Goal: Find contact information: Find contact information

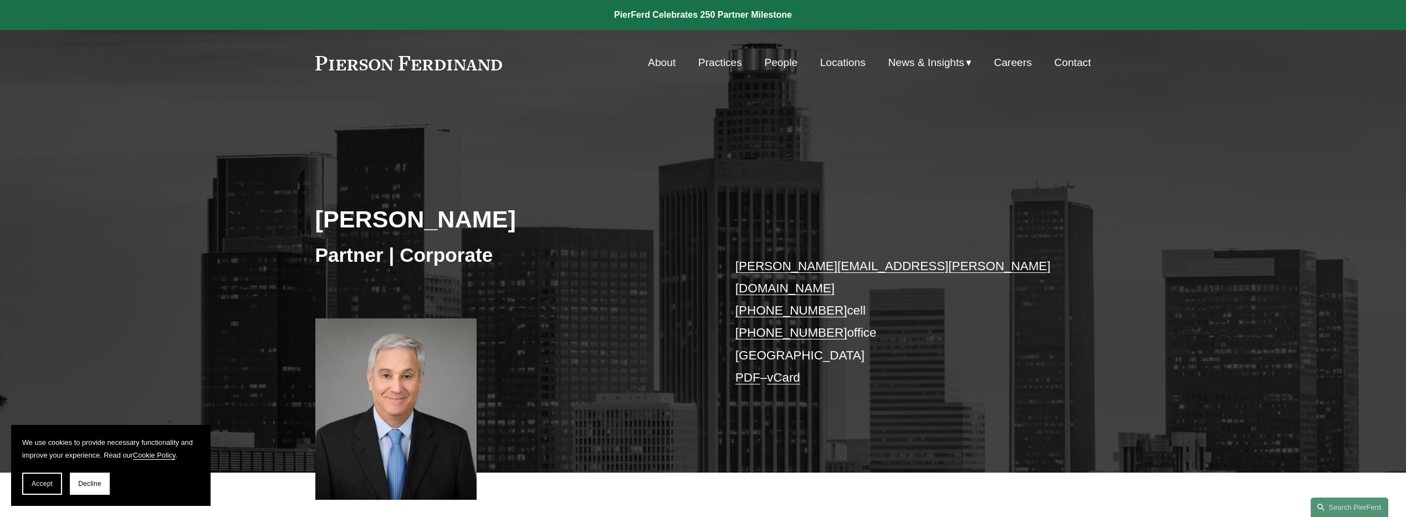
scroll to position [116, 0]
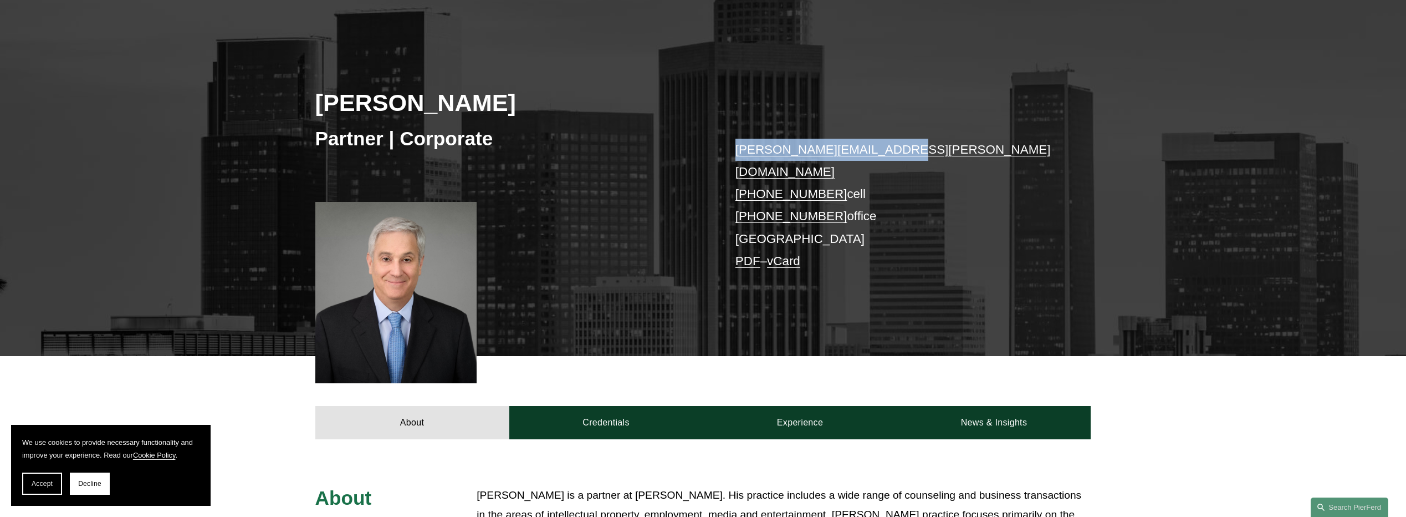
drag, startPoint x: 724, startPoint y: 153, endPoint x: 881, endPoint y: 146, distance: 157.0
click at [881, 146] on div "Andrew Lurie Partner | Corporate andrew.lurie@pierferd.com +1.310.990.0333 cell…" at bounding box center [703, 189] width 1406 height 334
copy link "andrew.lurie@pierferd.com"
click at [716, 144] on div "Andrew Lurie Partner | Corporate andrew.lurie@pierferd.com +1.310.990.0333 cell…" at bounding box center [703, 189] width 1406 height 334
drag, startPoint x: 723, startPoint y: 146, endPoint x: 885, endPoint y: 148, distance: 161.3
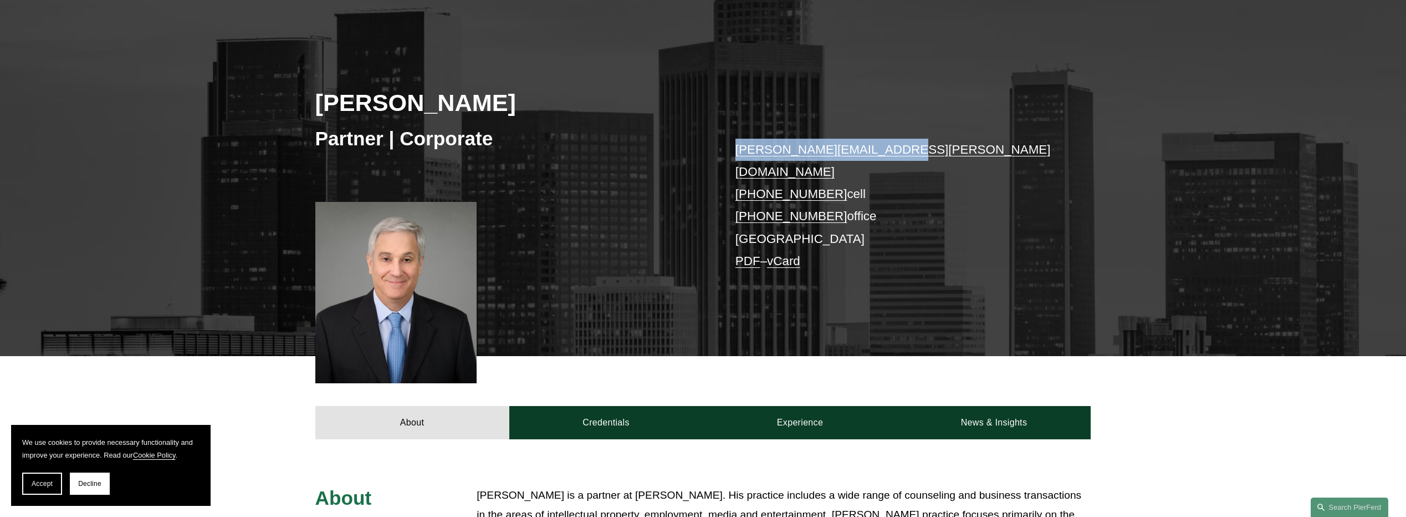
click at [885, 148] on div "Andrew Lurie Partner | Corporate andrew.lurie@pierferd.com +1.310.990.0333 cell…" at bounding box center [703, 189] width 1406 height 334
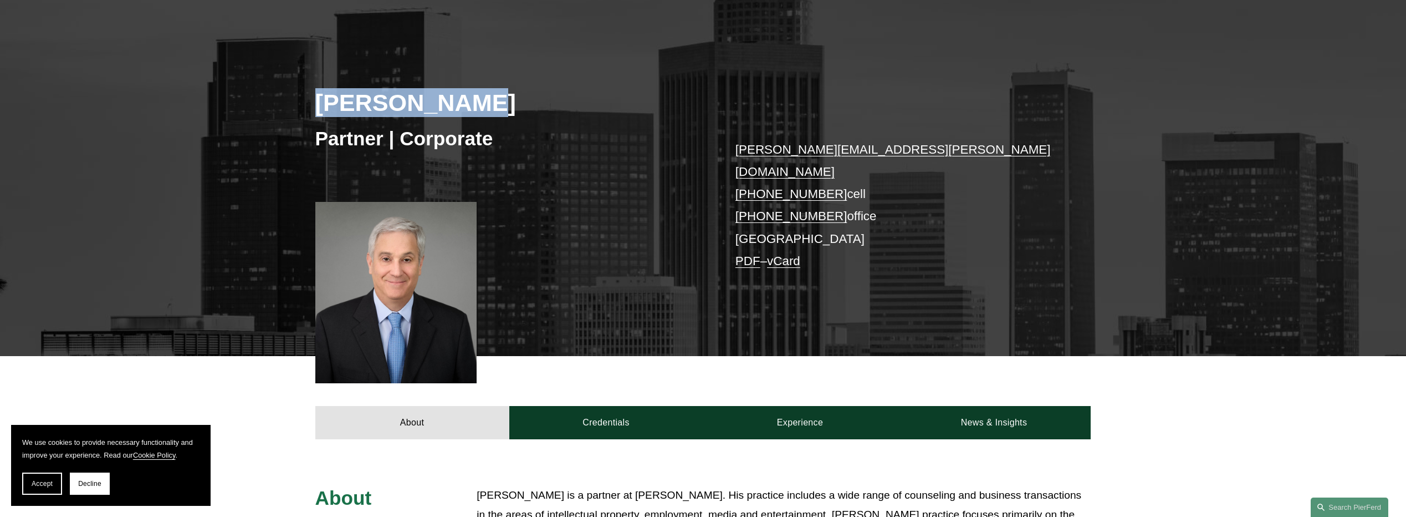
drag, startPoint x: 318, startPoint y: 104, endPoint x: 489, endPoint y: 104, distance: 170.7
click at [489, 104] on h2 "[PERSON_NAME]" at bounding box center [509, 102] width 388 height 29
copy h2 "[PERSON_NAME]"
click at [48, 489] on button "Accept" at bounding box center [42, 483] width 40 height 22
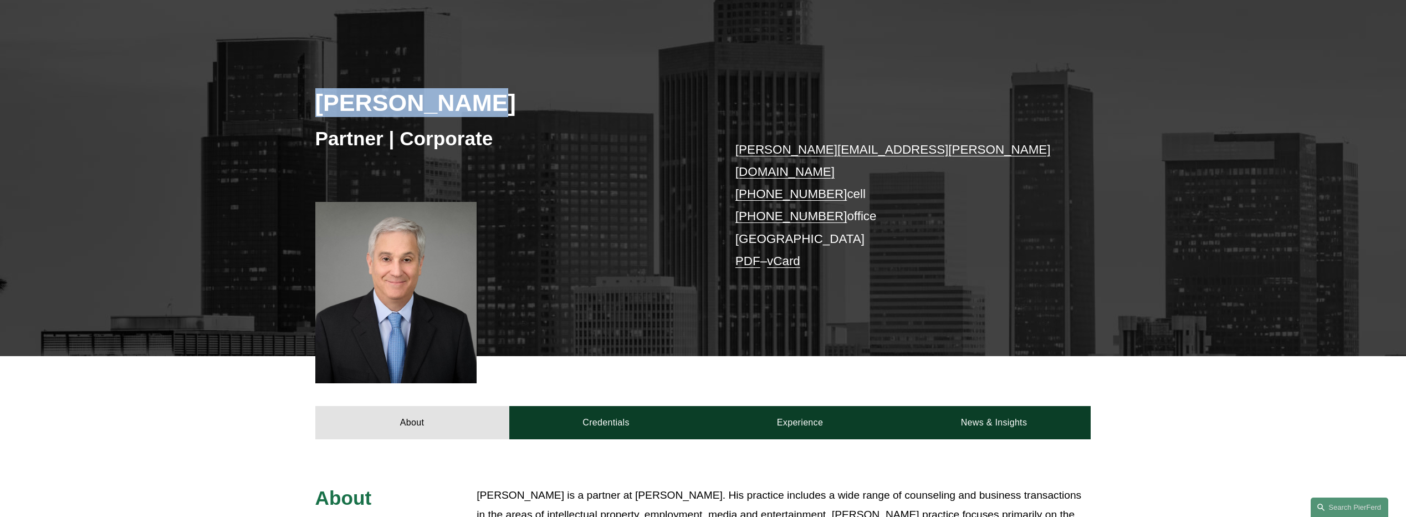
click at [329, 111] on h2 "[PERSON_NAME]" at bounding box center [509, 102] width 388 height 29
drag, startPoint x: 320, startPoint y: 104, endPoint x: 466, endPoint y: 99, distance: 146.4
click at [466, 99] on h2 "[PERSON_NAME]" at bounding box center [509, 102] width 388 height 29
copy h2 "[PERSON_NAME]"
click at [323, 103] on h2 "[PERSON_NAME]" at bounding box center [509, 102] width 388 height 29
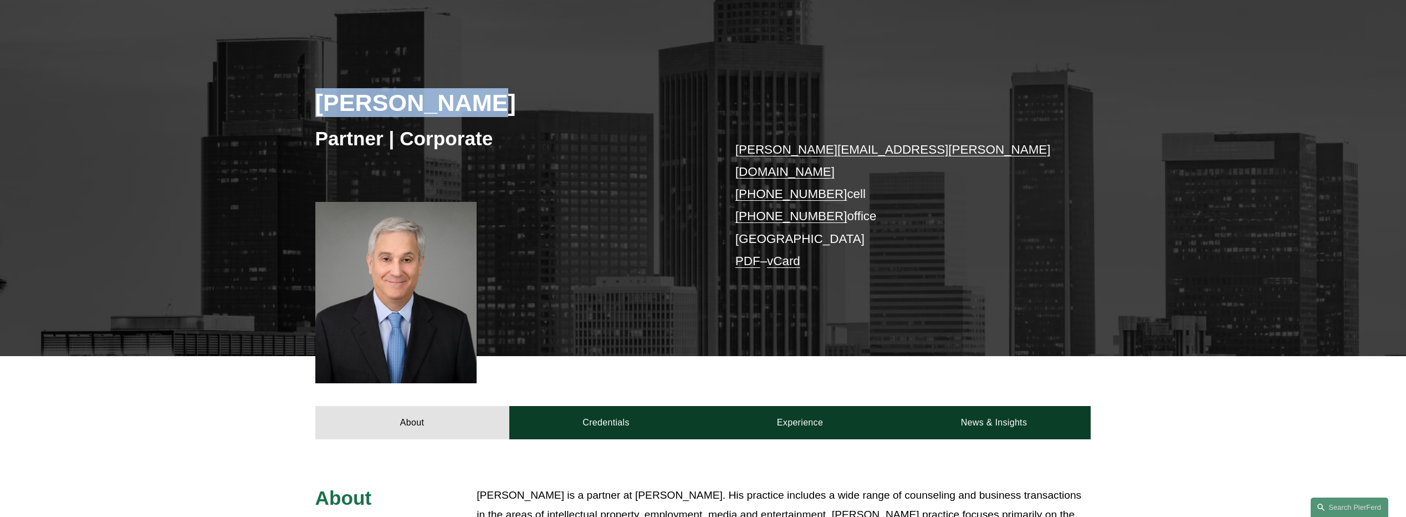
drag, startPoint x: 318, startPoint y: 101, endPoint x: 472, endPoint y: 103, distance: 153.6
click at [472, 103] on h2 "[PERSON_NAME]" at bounding box center [509, 102] width 388 height 29
copy h2 "[PERSON_NAME]"
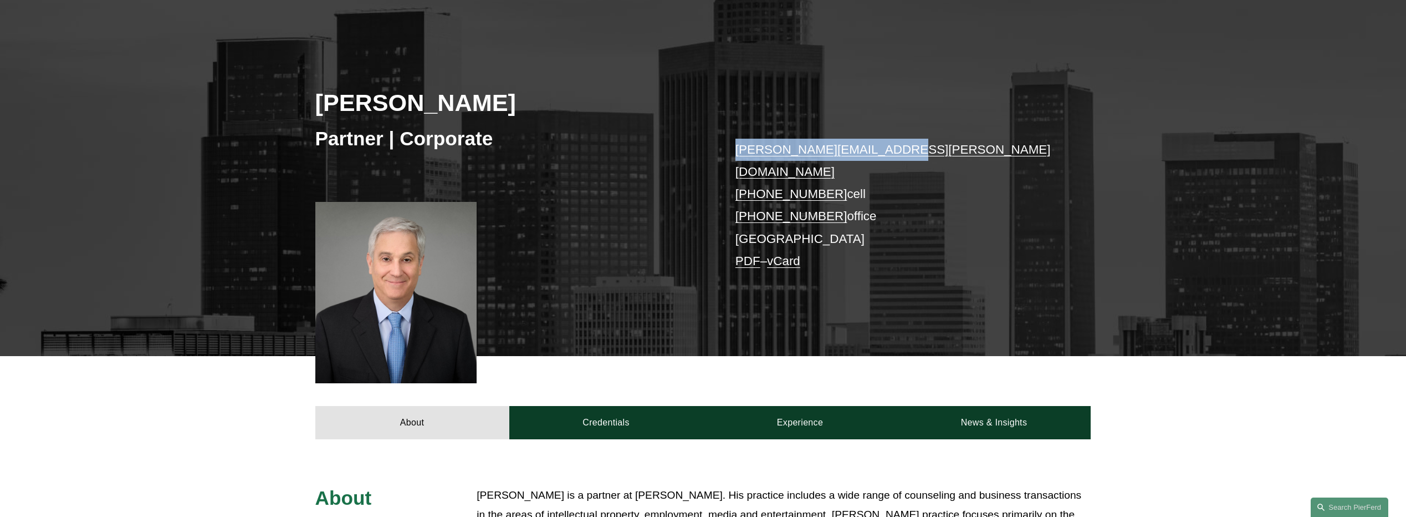
drag, startPoint x: 731, startPoint y: 154, endPoint x: 889, endPoint y: 152, distance: 157.4
click at [889, 152] on div "Andrew Lurie Partner | Corporate andrew.lurie@pierferd.com +1.310.990.0333 cell…" at bounding box center [703, 189] width 1406 height 334
copy link "andrew.lurie@pierferd.com"
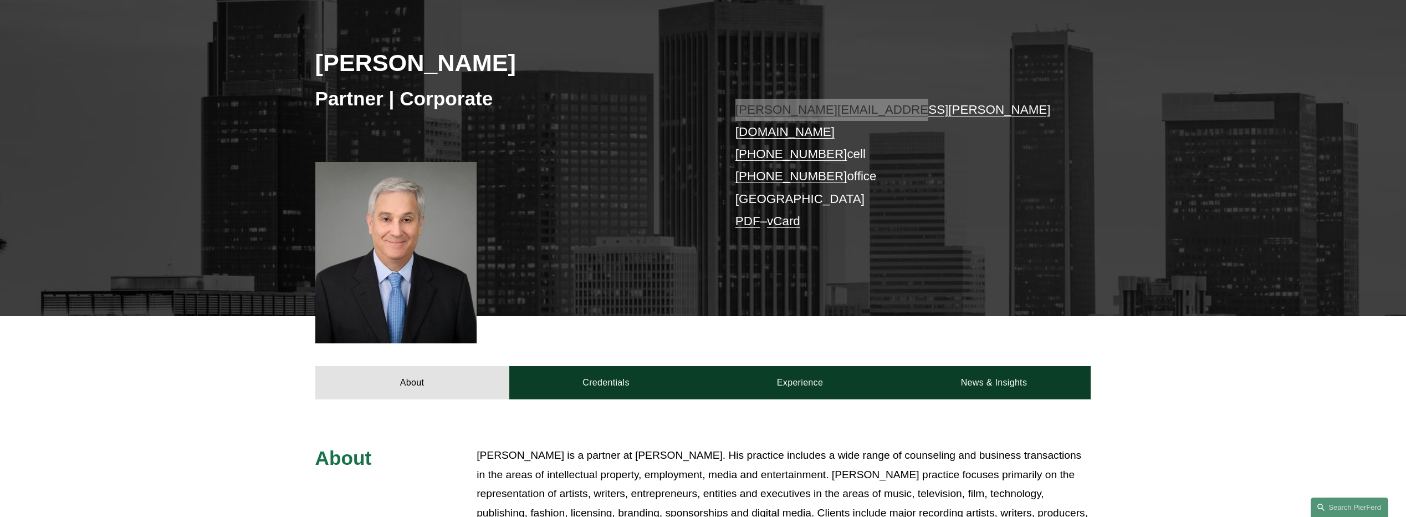
scroll to position [0, 0]
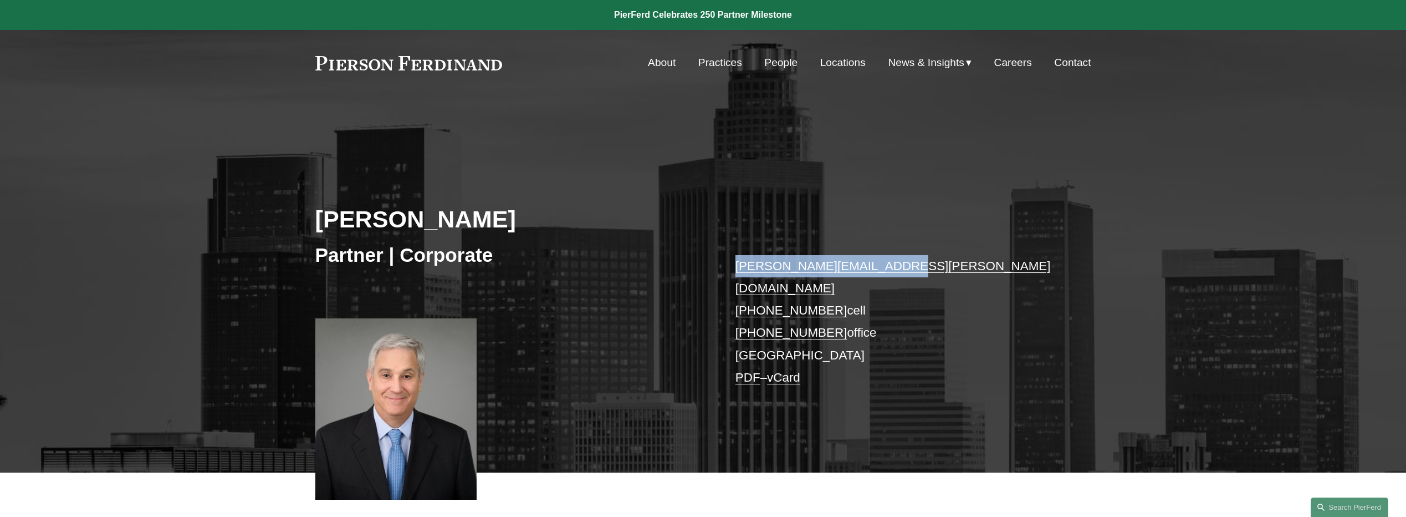
click at [785, 62] on link "People" at bounding box center [780, 62] width 33 height 21
